Goal: Use online tool/utility: Utilize a website feature to perform a specific function

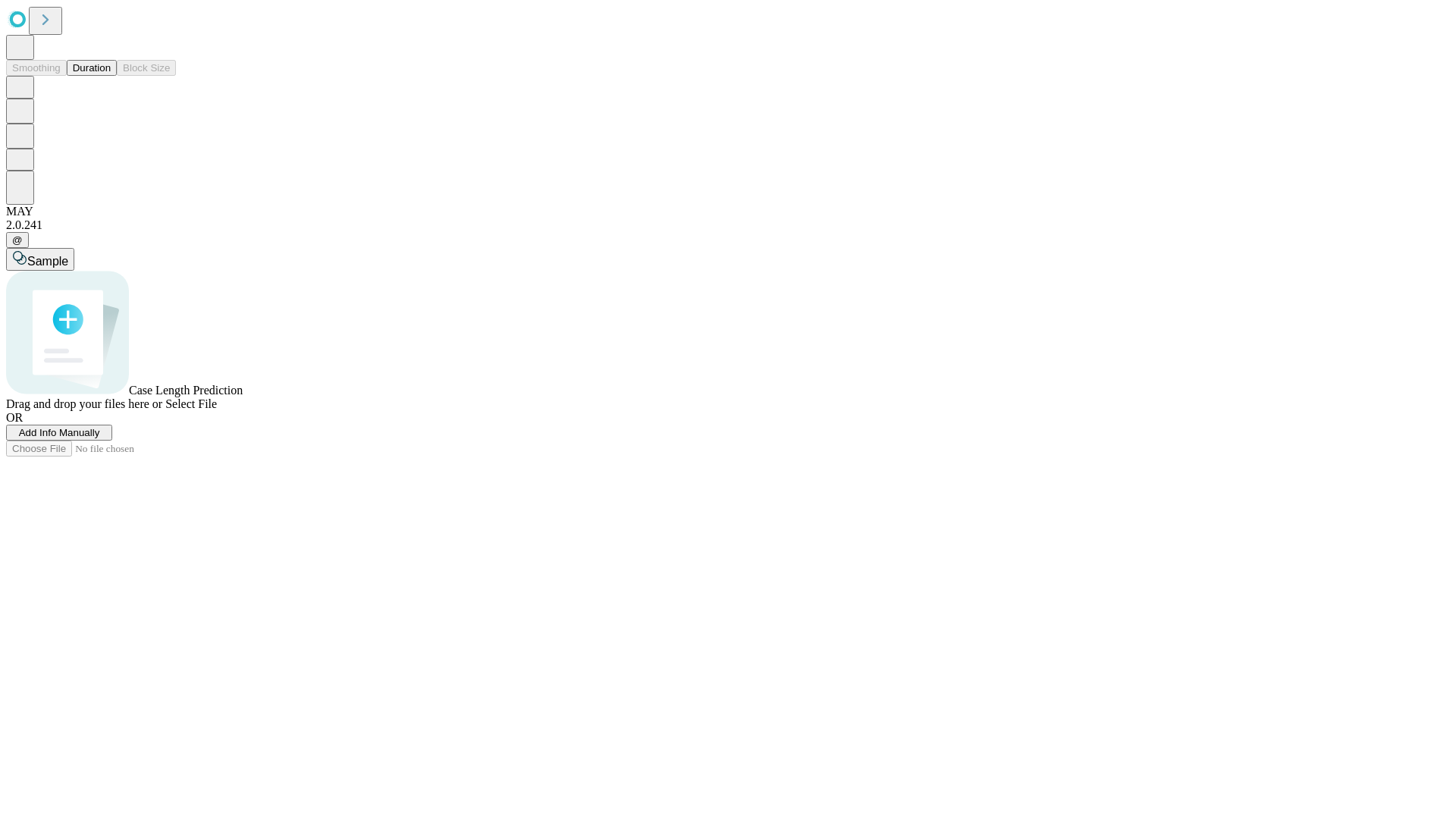
click at [111, 76] on button "Duration" at bounding box center [91, 67] width 50 height 16
click at [217, 410] on span "Select File" at bounding box center [191, 404] width 51 height 13
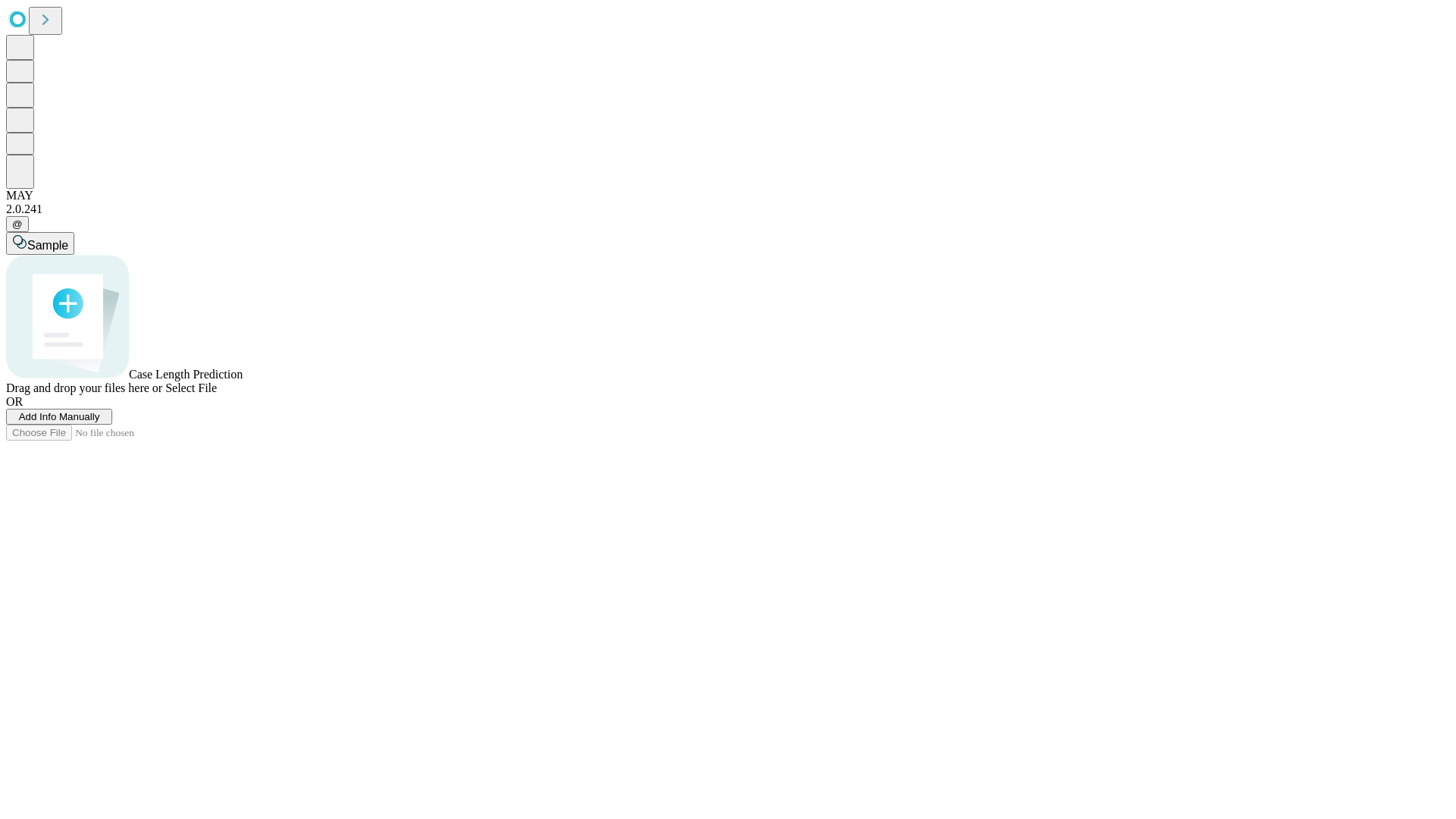
click at [217, 395] on span "Select File" at bounding box center [191, 388] width 51 height 13
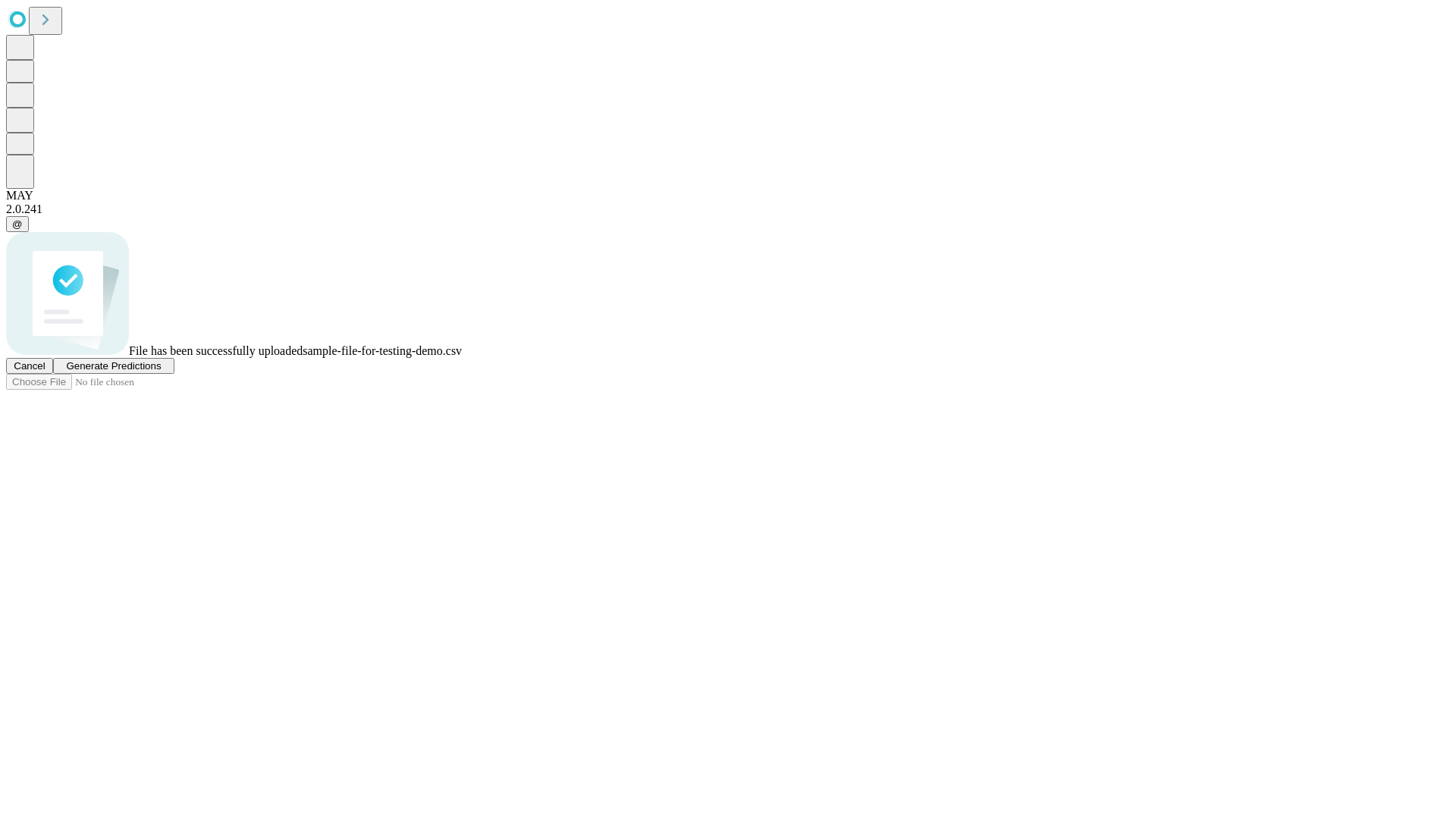
click at [160, 372] on span "Generate Predictions" at bounding box center [114, 366] width 95 height 11
